Goal: Task Accomplishment & Management: Complete application form

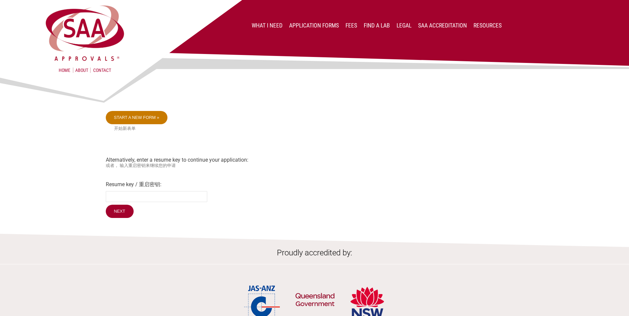
click at [144, 116] on link "Start a new form »" at bounding box center [137, 117] width 62 height 13
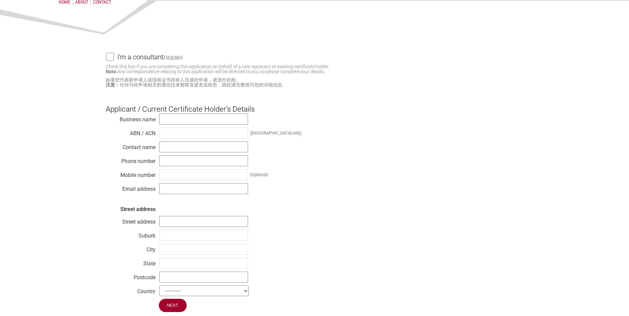
scroll to position [33, 0]
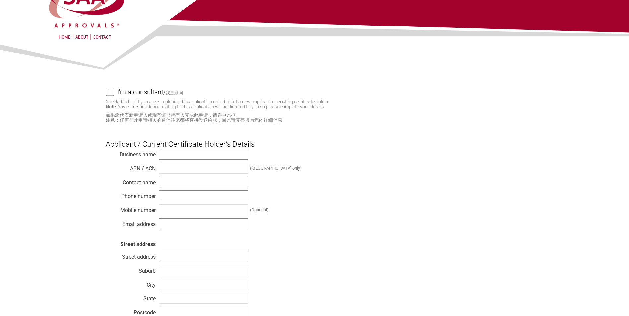
click at [213, 160] on div "Business name ABN / ACN (Australia only) Contact name Phone number Mobile numbe…" at bounding box center [314, 241] width 417 height 186
click at [219, 153] on input "text" at bounding box center [203, 154] width 89 height 11
click at [203, 159] on input "text" at bounding box center [203, 154] width 89 height 11
paste input "Waterco Limited"
type input "Waterco Limited"
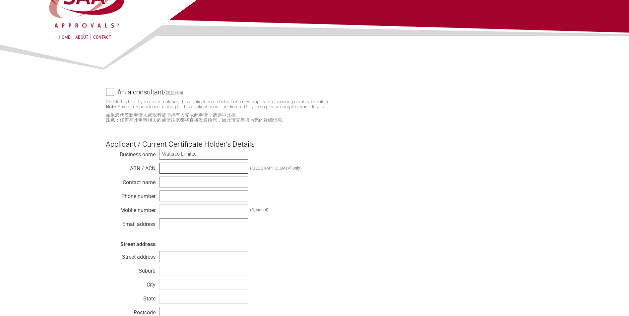
click at [209, 174] on input "text" at bounding box center [203, 168] width 89 height 11
paste input "62 002 070 733"
type input "62 002 070 733"
click at [415, 229] on div "Business name Waterco Limited ABN / ACN 62 002 070 733 (Australia only) Contact…" at bounding box center [314, 241] width 417 height 186
click at [214, 181] on input "text" at bounding box center [203, 182] width 89 height 11
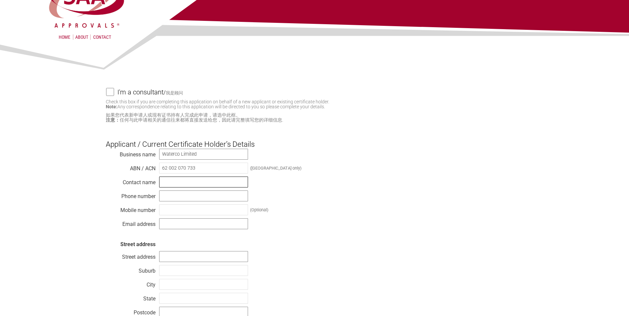
type input "Boon Thiam Ng"
type input "0298988661"
type input "bt.ng@waterco.com"
type input "36 South Street"
type input "Rydalmere"
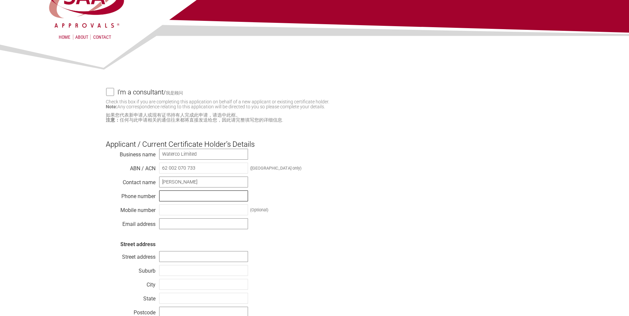
type input "Rydalmere"
type input "Default"
type input "2116"
select select "Australia"
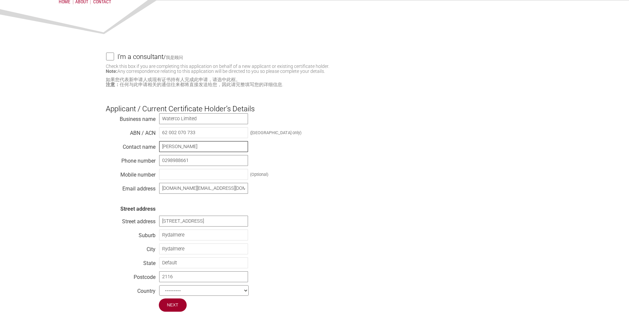
scroll to position [133, 0]
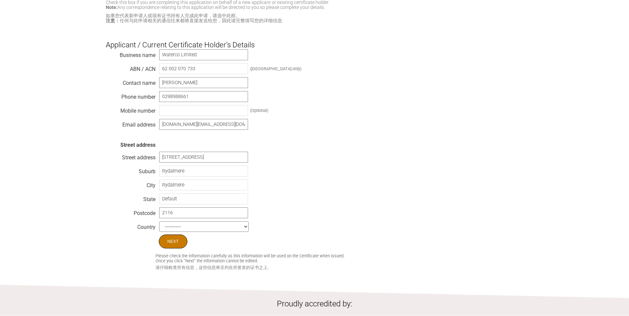
click at [168, 245] on input "Next" at bounding box center [173, 242] width 28 height 14
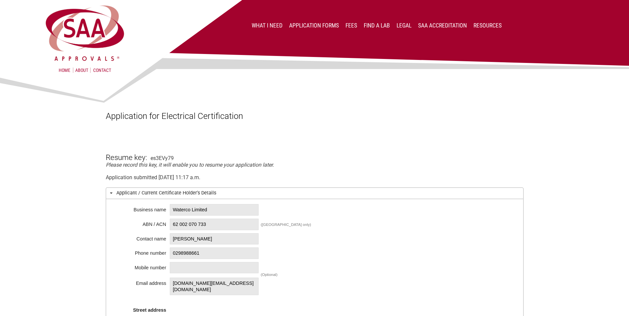
click at [224, 211] on span "Waterco Limited" at bounding box center [214, 210] width 89 height 12
drag, startPoint x: 232, startPoint y: 209, endPoint x: 98, endPoint y: 195, distance: 134.5
drag, startPoint x: 98, startPoint y: 195, endPoint x: 229, endPoint y: 203, distance: 131.4
click at [229, 202] on div "Business name Waterco Limited ABN / ACN 62 002 070 733 ([GEOGRAPHIC_DATA] only)…" at bounding box center [314, 300] width 417 height 203
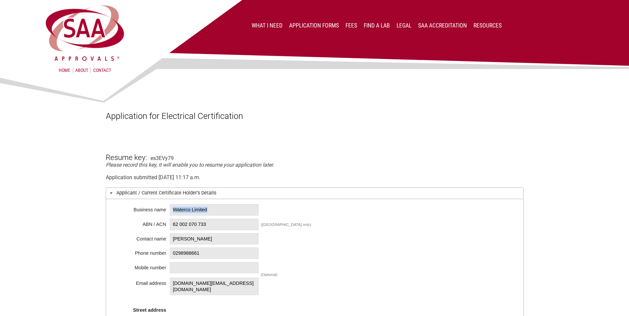
drag, startPoint x: 232, startPoint y: 210, endPoint x: 169, endPoint y: 212, distance: 62.6
click at [169, 212] on div "Business name Waterco Limited ABN / ACN 62 002 070 733 (Australia only) Contact…" at bounding box center [314, 300] width 417 height 203
copy span "Waterco Limited"
click at [224, 228] on span "62 002 070 733" at bounding box center [214, 225] width 89 height 12
drag, startPoint x: 224, startPoint y: 224, endPoint x: 11, endPoint y: 228, distance: 213.7
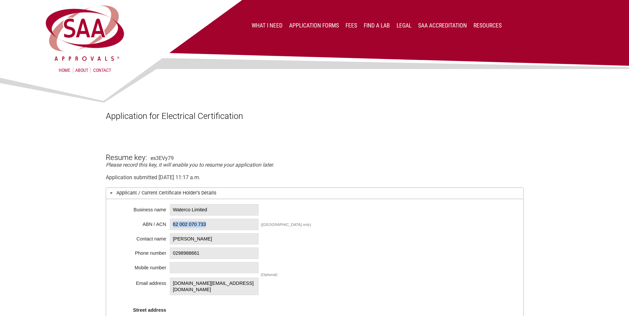
click at [164, 226] on div "Business name Waterco Limited ABN / ACN 62 002 070 733 (Australia only) Contact…" at bounding box center [314, 300] width 417 height 203
copy div "62 002 070 733"
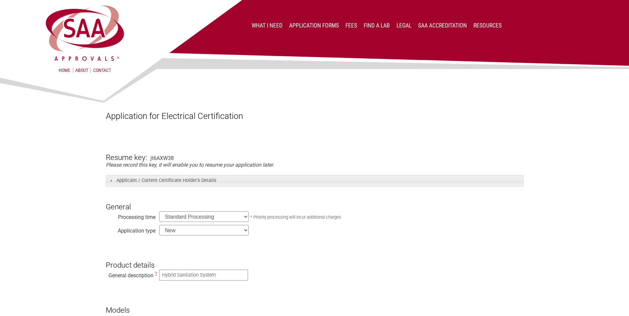
click at [239, 218] on select "Standard Processing Priority Processing (24 hours)" at bounding box center [203, 216] width 89 height 11
click at [236, 232] on select "New Modification Renewal Co-licence" at bounding box center [203, 230] width 89 height 11
select select "Renewal"
click at [159, 226] on select "New Modification Renewal Co-licence" at bounding box center [203, 230] width 89 height 11
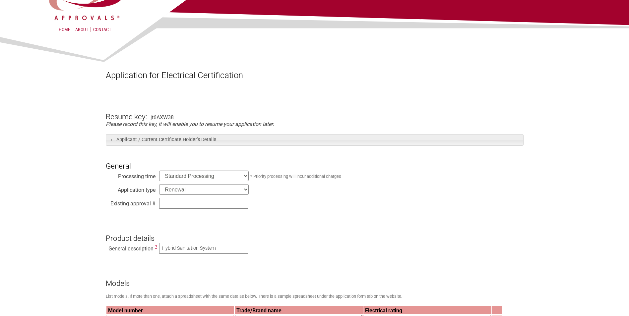
scroll to position [66, 0]
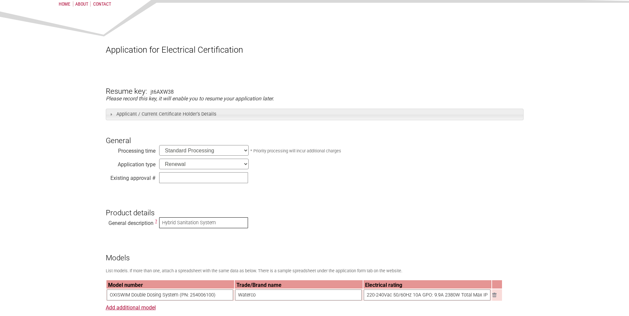
click at [191, 226] on input "Hybrid Sanitation System" at bounding box center [203, 222] width 89 height 11
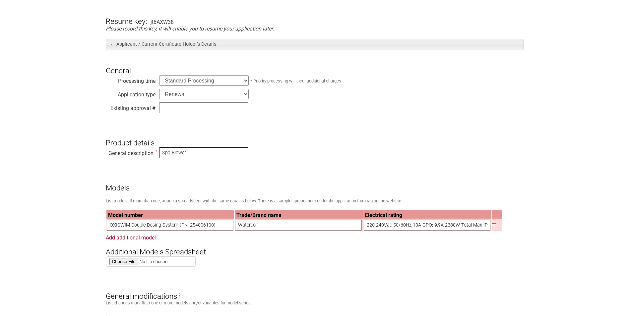
scroll to position [166, 0]
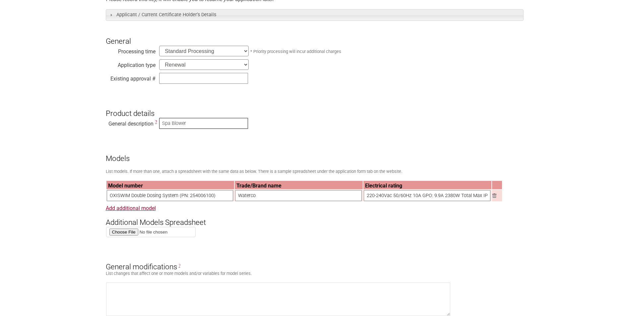
type input "Spa Blower"
drag, startPoint x: 218, startPoint y: 199, endPoint x: 55, endPoint y: 199, distance: 163.0
drag, startPoint x: 286, startPoint y: 198, endPoint x: 180, endPoint y: 199, distance: 106.7
click at [179, 199] on tr "Waterco 220-240Vac 50/60Hz 10A GPO: 9.9A 2380W Total Max IP23, Class I" at bounding box center [303, 196] width 395 height 12
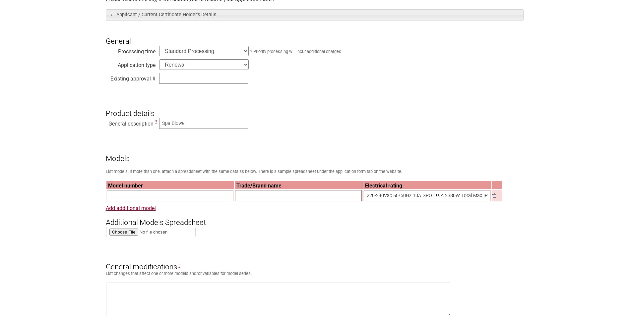
click at [455, 196] on input "220-240Vac 50/60Hz 10A GPO: 9.9A 2380W Total Max IP23, Class I" at bounding box center [426, 195] width 127 height 11
click at [190, 201] on input "text" at bounding box center [170, 195] width 127 height 11
type input "WHISPERAIR 1200"
type input "Waterco"
click at [395, 195] on input "text" at bounding box center [426, 195] width 127 height 11
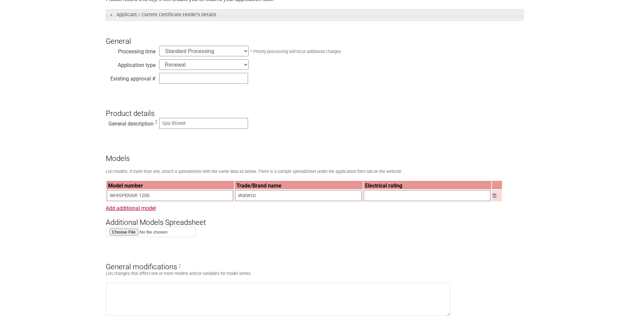
paste input "62 002 070 733"
drag, startPoint x: 422, startPoint y: 196, endPoint x: 306, endPoint y: 196, distance: 116.6
click at [306, 196] on tr "WHISPERAIR 1200 Waterco 62 002 070 733" at bounding box center [303, 196] width 395 height 12
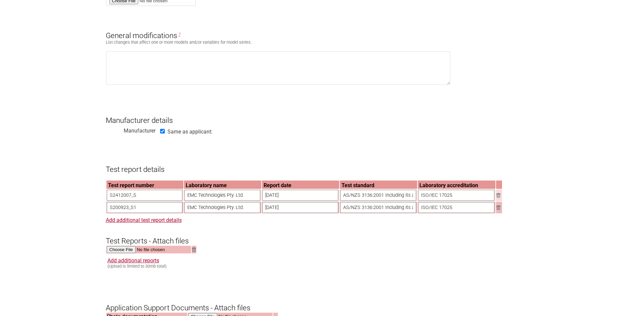
scroll to position [398, 0]
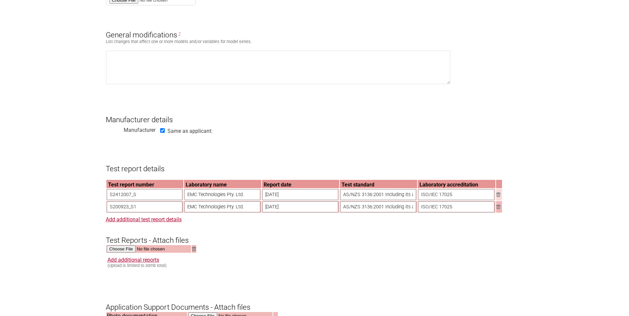
type input "220-240V 50/60Hz 5.8A 1200W IP23, Class I"
click at [502, 213] on table "Test report number Laboratory name Report date Test standard Laboratory accredi…" at bounding box center [304, 196] width 397 height 34
click at [498, 209] on td at bounding box center [499, 207] width 6 height 12
click at [499, 197] on img at bounding box center [498, 194] width 4 height 4
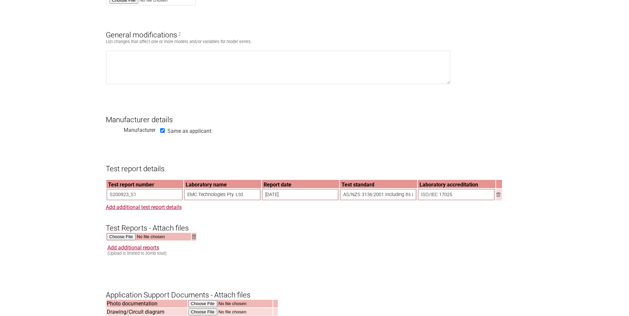
click at [498, 197] on img at bounding box center [498, 194] width 4 height 4
click at [499, 197] on img at bounding box center [498, 194] width 4 height 4
click at [497, 197] on img at bounding box center [498, 194] width 4 height 4
click at [150, 200] on input "S200923_S1" at bounding box center [145, 194] width 76 height 11
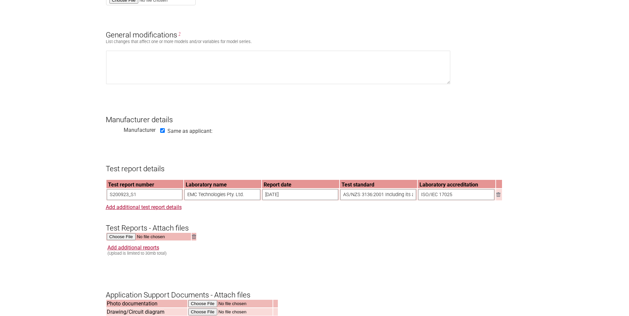
drag, startPoint x: 162, startPoint y: 198, endPoint x: 12, endPoint y: 198, distance: 149.8
click at [12, 198] on section "Application for Electrical Certification Resume key: jt6AXW38 Please record thi…" at bounding box center [314, 173] width 629 height 993
click at [244, 200] on input "EMC Technologies Pty. Ltd." at bounding box center [222, 194] width 76 height 11
click at [115, 198] on input "text" at bounding box center [145, 194] width 76 height 11
type input "S2507018_S"
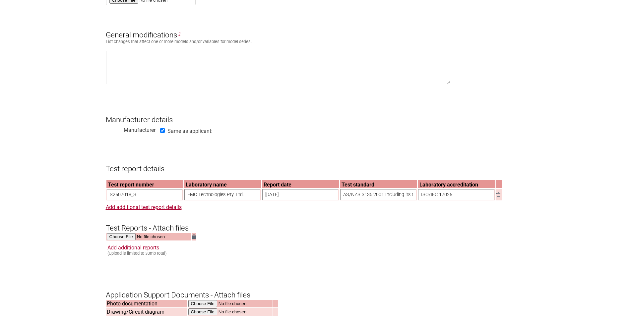
click at [233, 130] on form "Resume key: jt6AXW38 Please record this key, it will enable you to resume your …" at bounding box center [314, 204] width 417 height 931
drag, startPoint x: 304, startPoint y: 201, endPoint x: 274, endPoint y: 202, distance: 29.8
click at [274, 200] on input "30th Oct 2020" at bounding box center [300, 194] width 76 height 11
type input "3"
type input "6th August 2024"
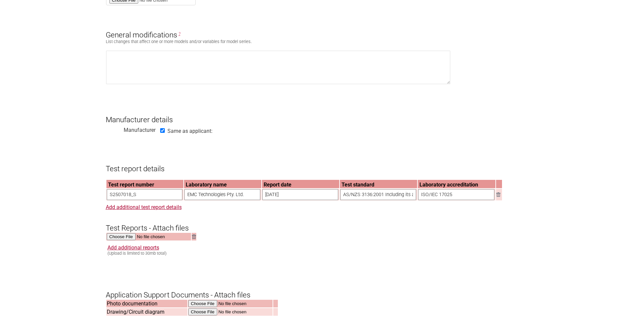
click at [366, 197] on input "AS/NZS 3136:2001 Including its amendments Nos. 1&2 in conjunction with AS/NZS 3…" at bounding box center [378, 194] width 76 height 11
type input "AS/NZS 3136:2001 Including its amendments Nos. 1&2 in conjunction with AS/NZS 3…"
click at [112, 241] on input "file" at bounding box center [149, 237] width 84 height 8
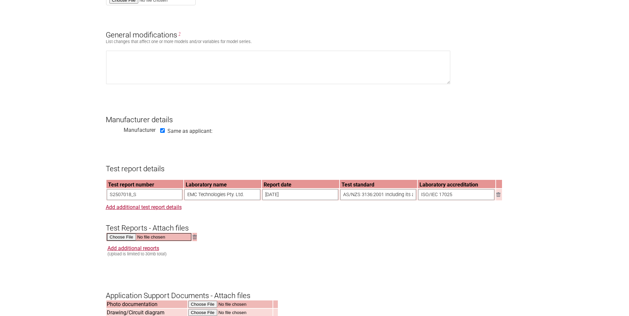
type input "C:\fakepath\S2507018_S.pdf"
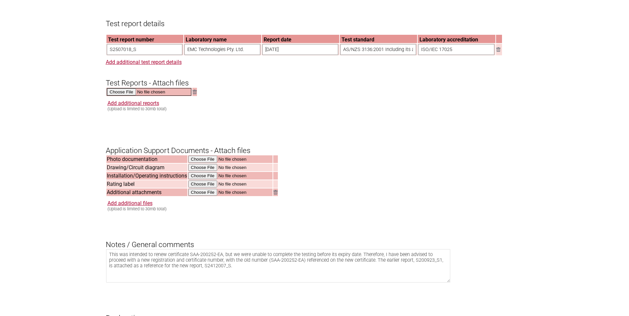
scroll to position [563, 0]
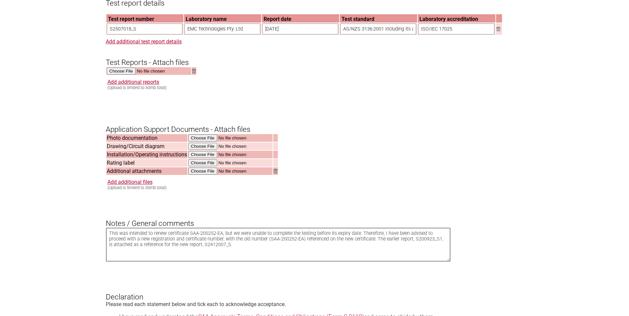
drag, startPoint x: 243, startPoint y: 256, endPoint x: 97, endPoint y: 230, distance: 148.9
click at [97, 230] on section "Application for Electrical Certification Resume key: jt6AXW38 Please record thi…" at bounding box center [314, 7] width 629 height 993
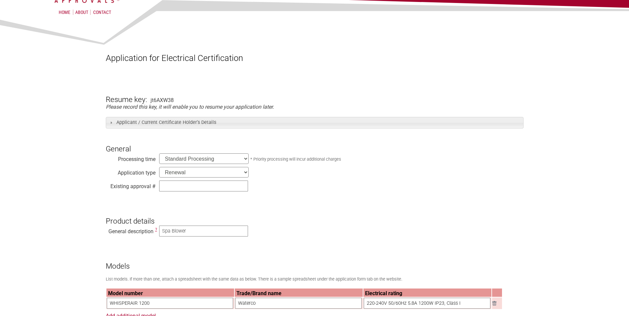
scroll to position [0, 0]
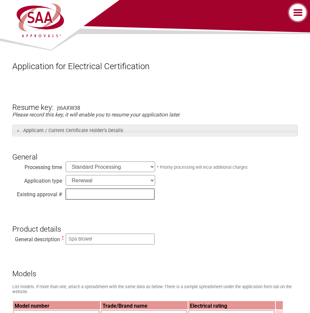
click at [130, 191] on input "text" at bounding box center [110, 194] width 89 height 11
type input "SAA101310EA"
click at [205, 219] on h3 "Product details" at bounding box center [154, 224] width 285 height 20
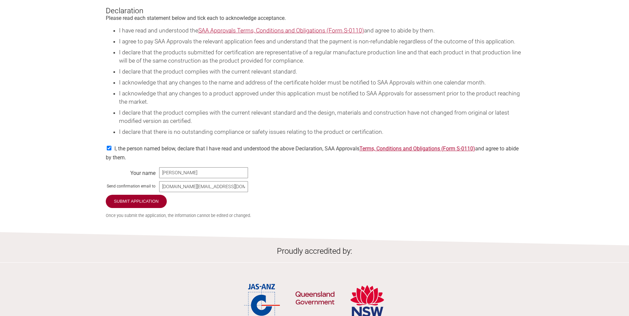
scroll to position [881, 0]
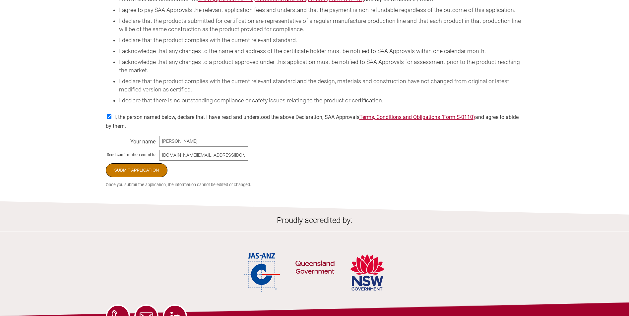
click at [147, 177] on input "Submit Application" at bounding box center [137, 170] width 62 height 14
